Goal: Use online tool/utility: Utilize a website feature to perform a specific function

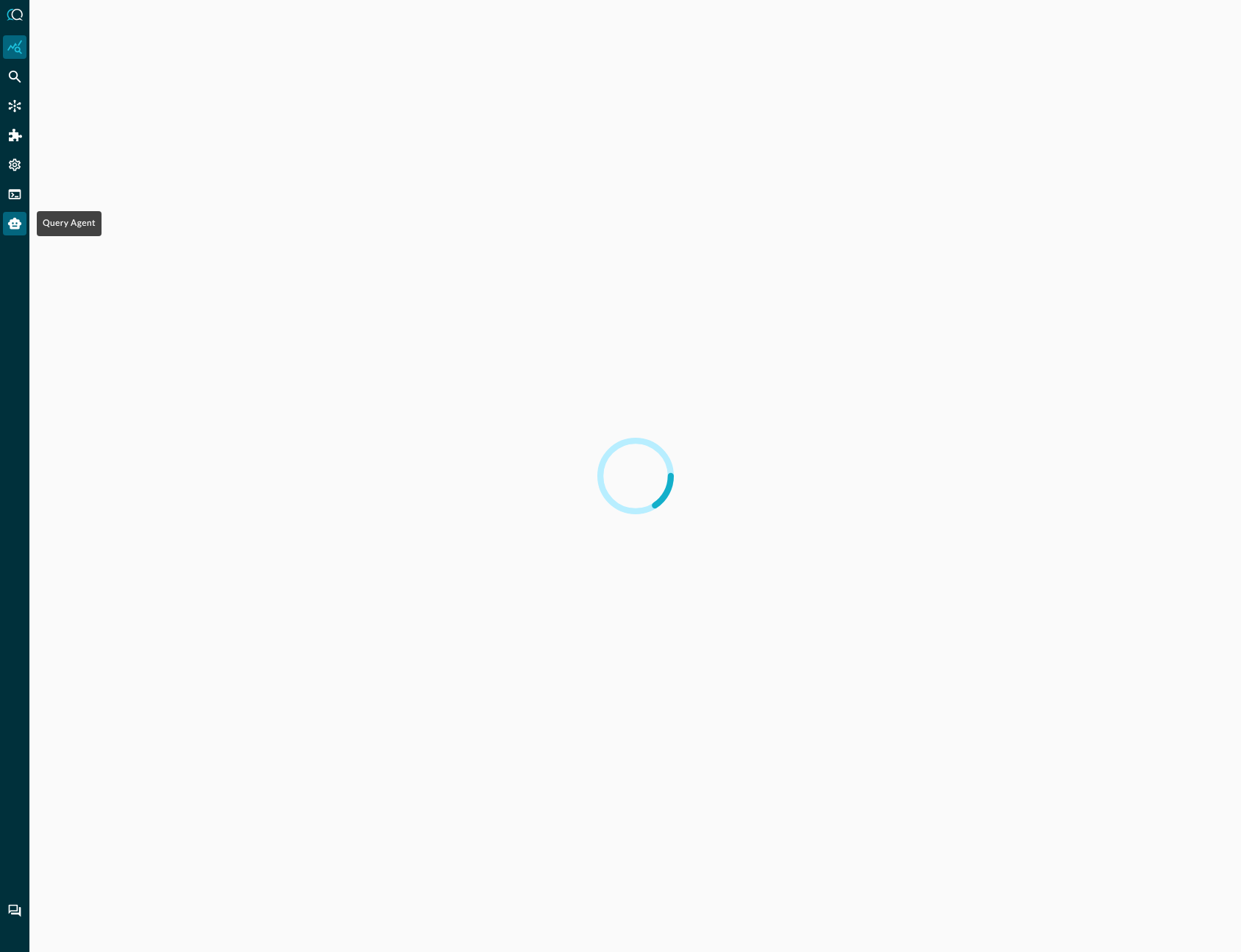
click at [16, 227] on icon "Query Agent" at bounding box center [15, 223] width 15 height 15
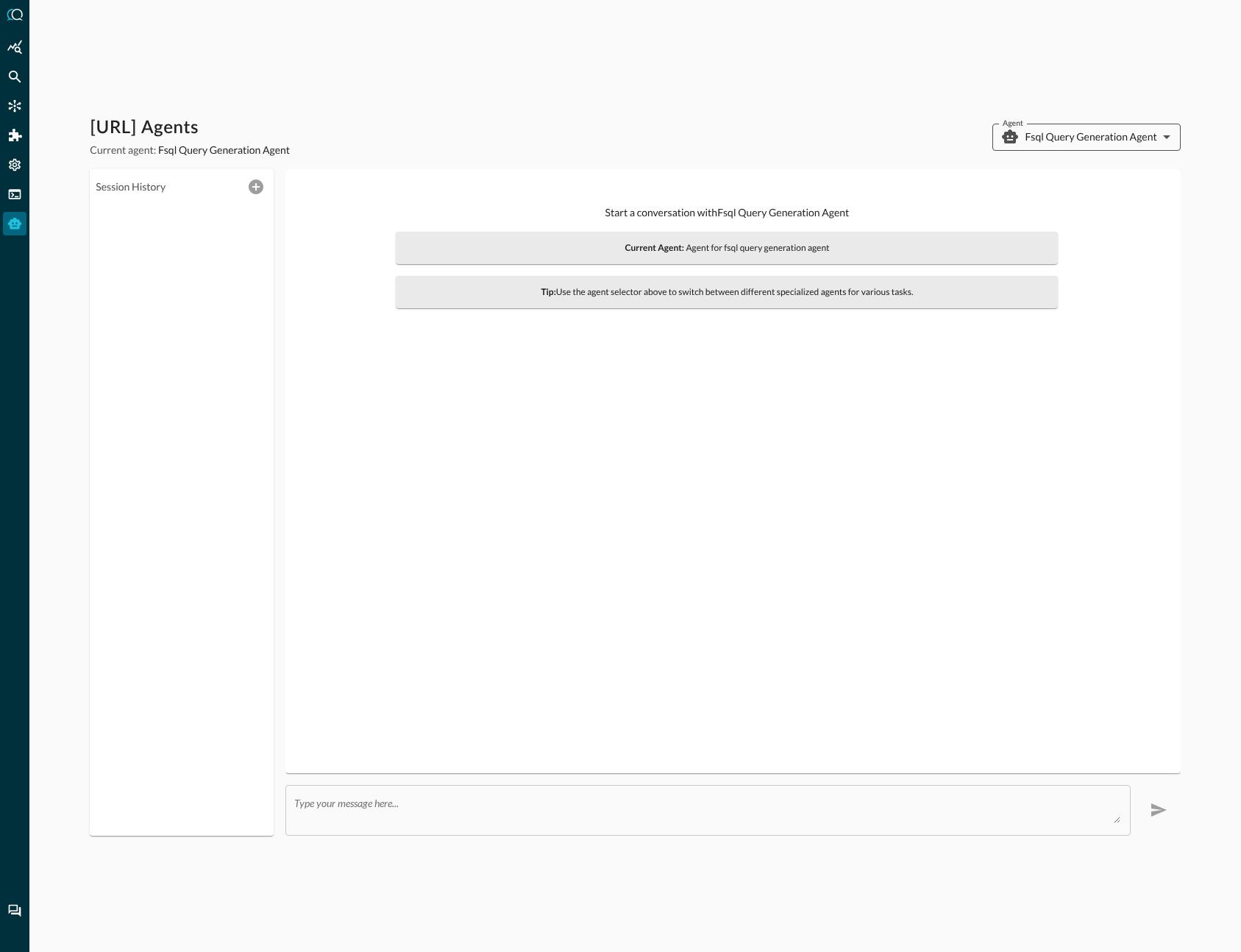
click at [1109, 142] on body "[URL] Agents Current agent: Fsql Query Generation Agent Agent Fsql Query Genera…" at bounding box center [620, 476] width 1241 height 952
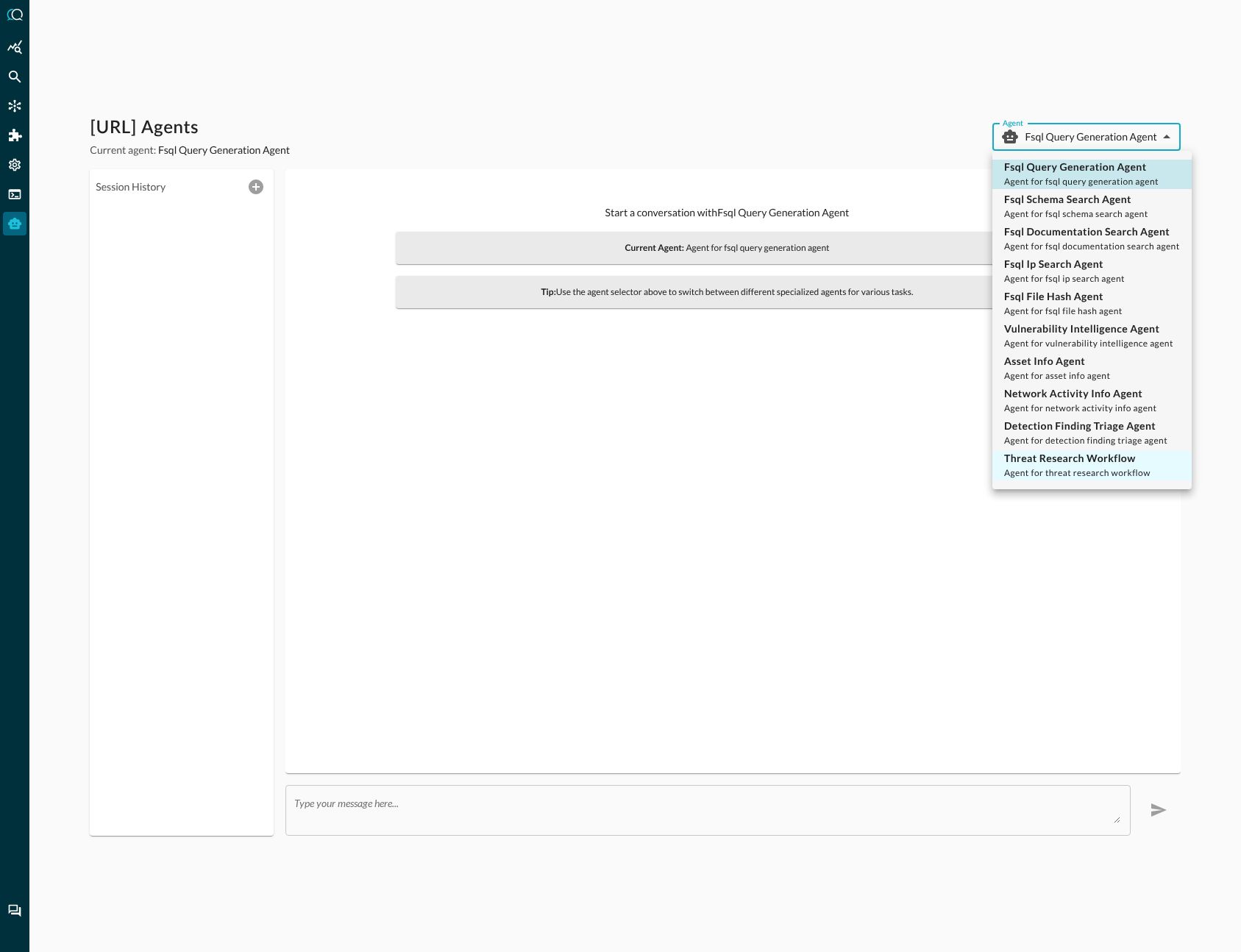
click at [1139, 474] on span "Agent for threat research workflow" at bounding box center [1077, 472] width 147 height 11
type input "threat_research_workflow"
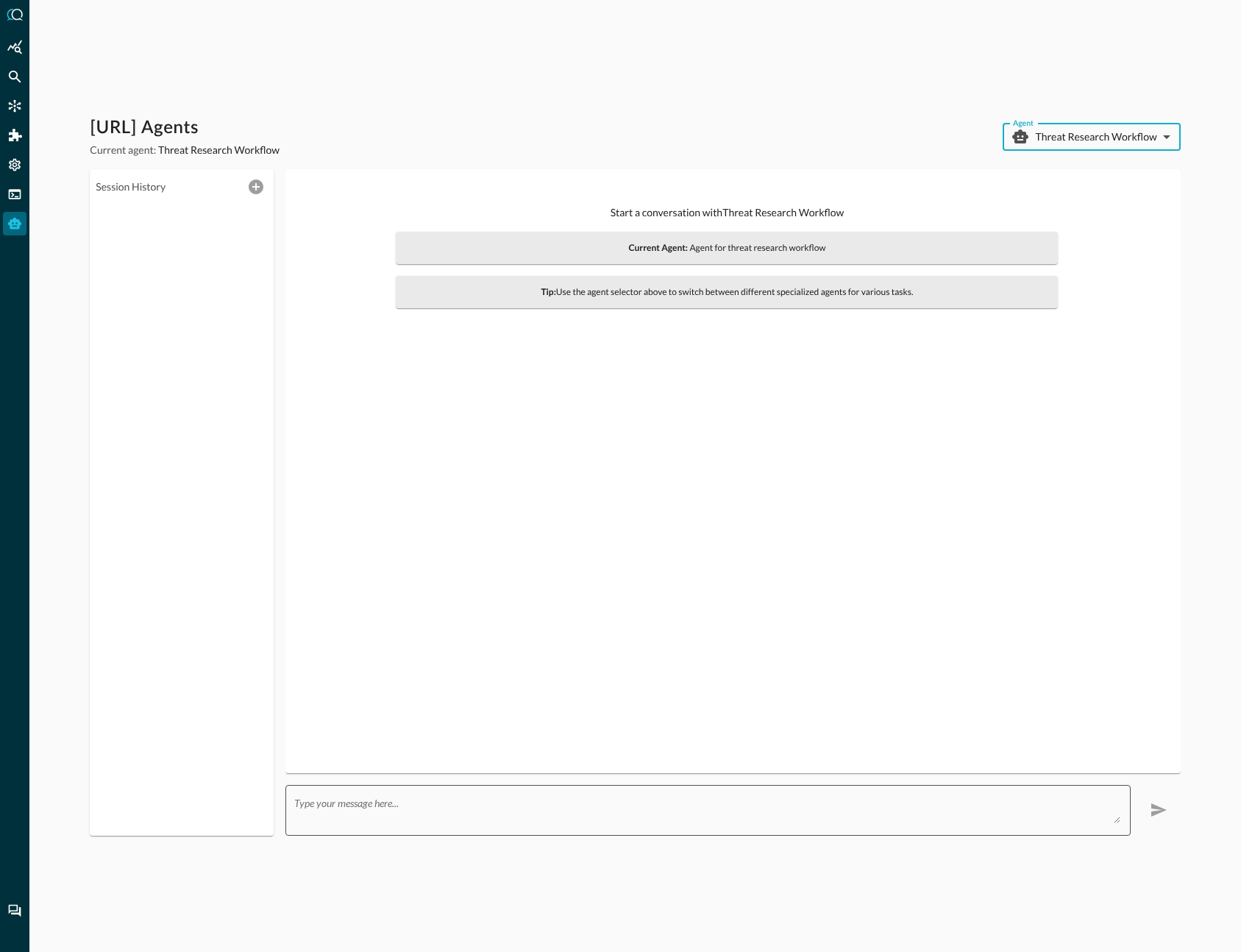
click at [757, 825] on div "x ​" at bounding box center [708, 811] width 844 height 51
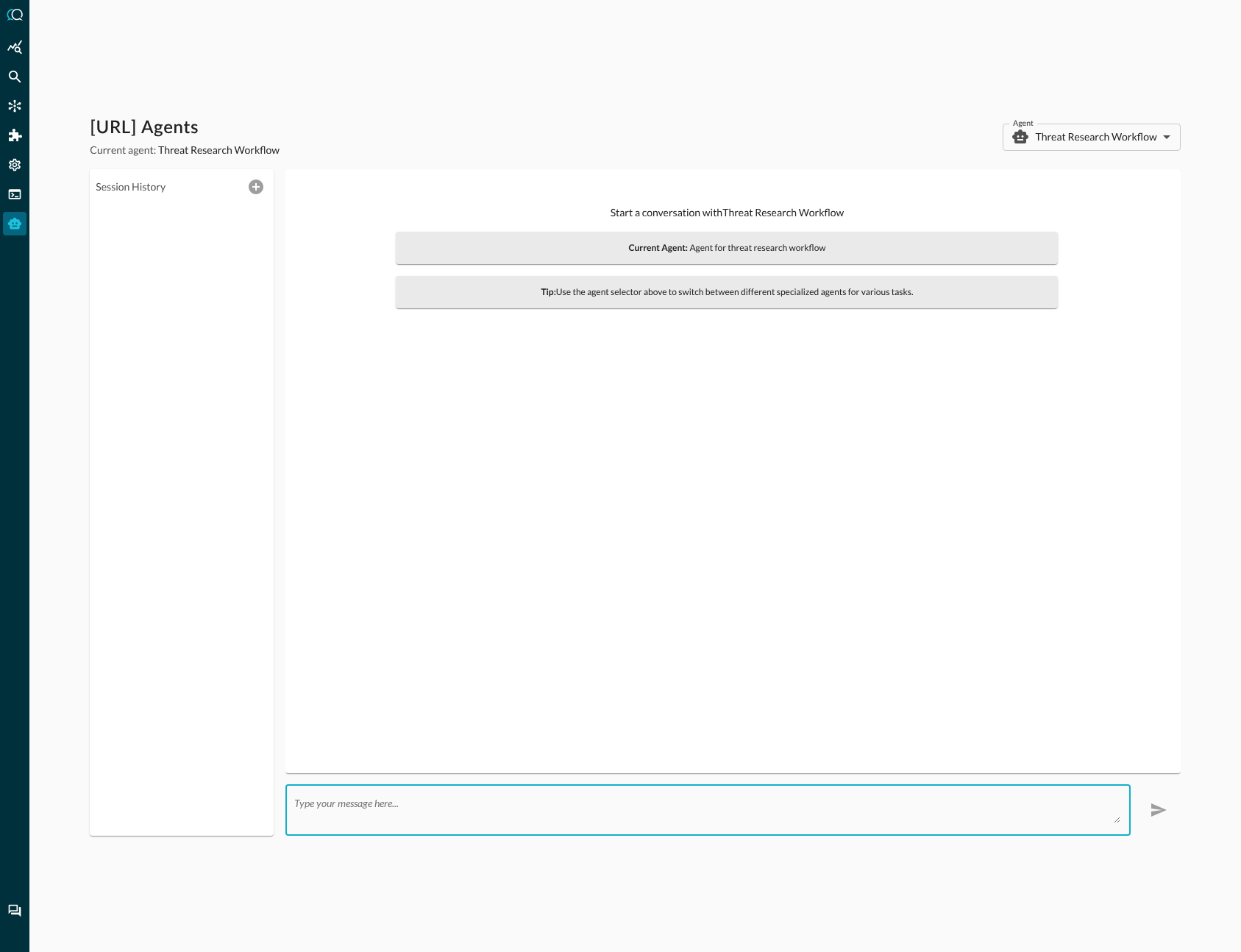
click at [673, 830] on div "x ​" at bounding box center [708, 811] width 844 height 51
click at [677, 803] on textarea at bounding box center [707, 810] width 825 height 26
paste textarea "[URL][DOMAIN_NAME]"
type textarea "[URL][DOMAIN_NAME]"
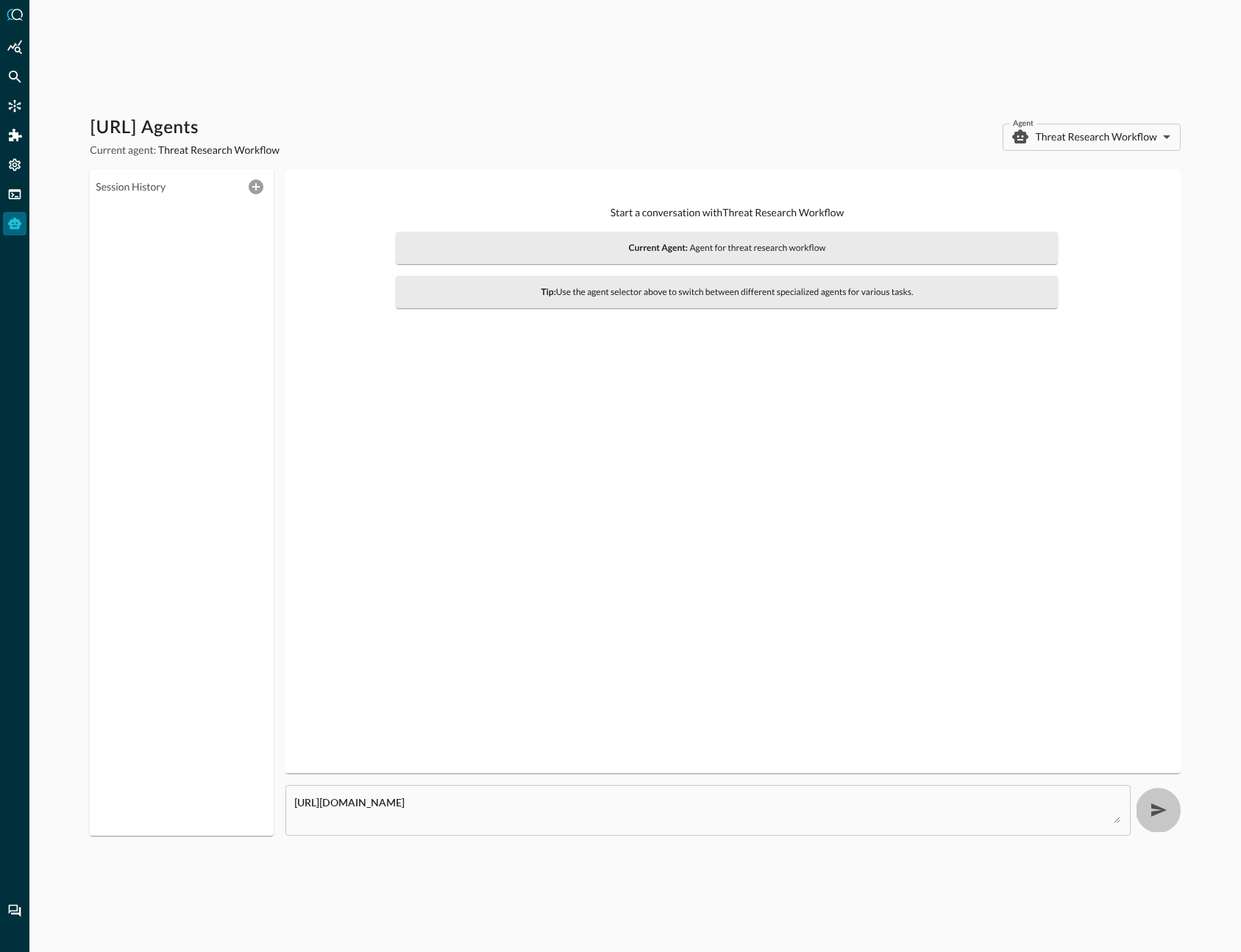
click at [1168, 812] on button "button" at bounding box center [1159, 810] width 44 height 44
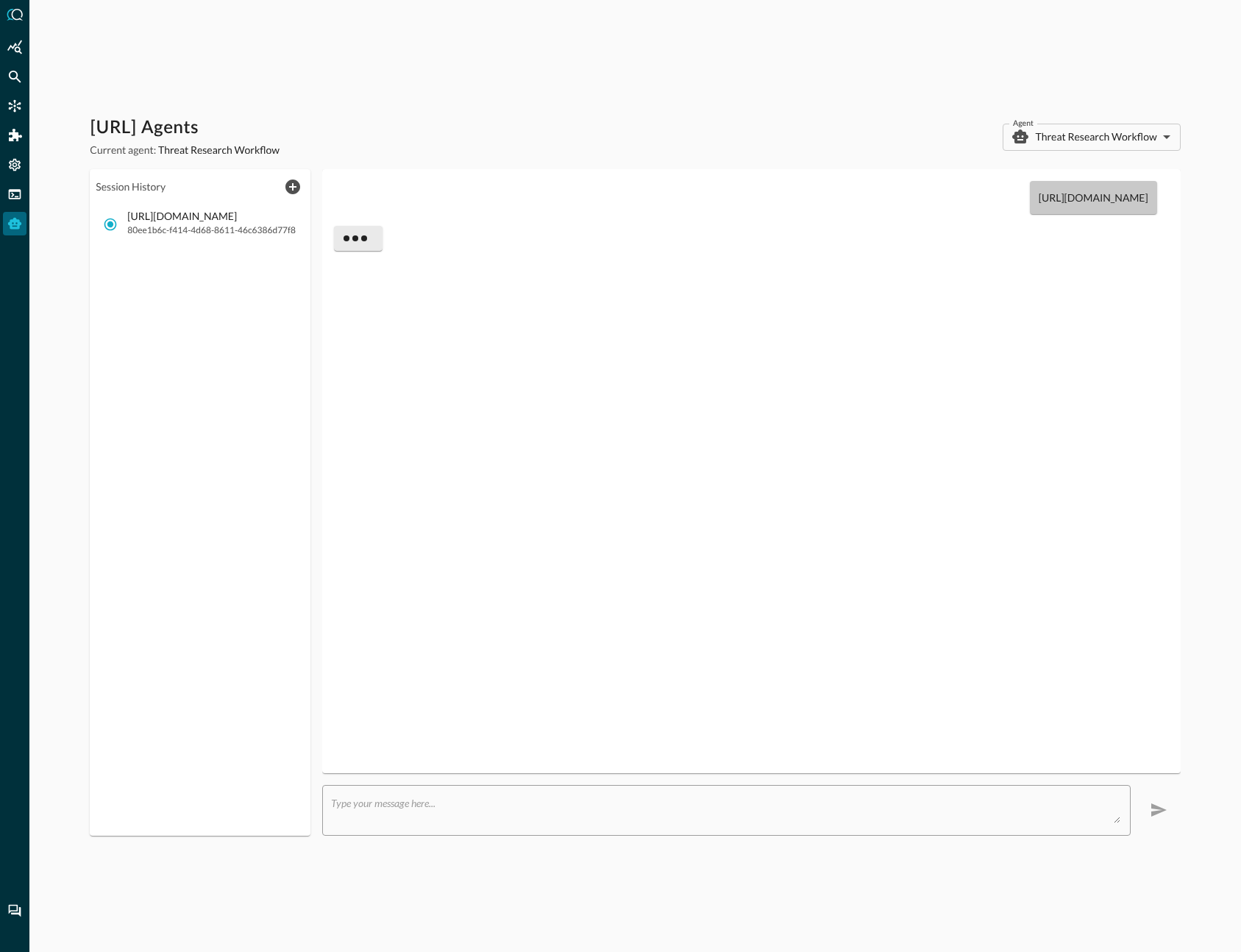
click at [869, 647] on div "[URL][DOMAIN_NAME]" at bounding box center [750, 471] width 834 height 581
click at [584, 367] on div "[URL][DOMAIN_NAME]" at bounding box center [750, 471] width 834 height 581
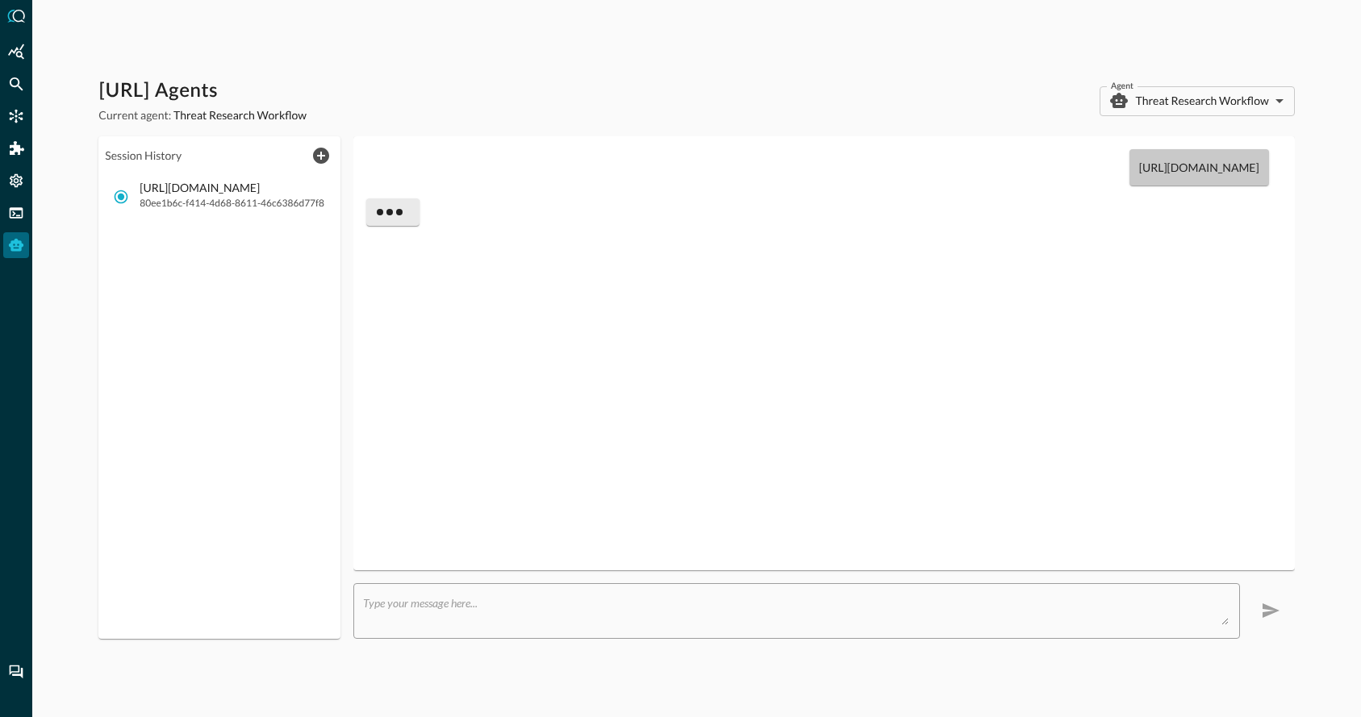
click at [614, 402] on div "[URL][DOMAIN_NAME]" at bounding box center [823, 353] width 915 height 408
click at [821, 353] on div "[URL][DOMAIN_NAME]" at bounding box center [823, 353] width 915 height 408
